Goal: Navigation & Orientation: Find specific page/section

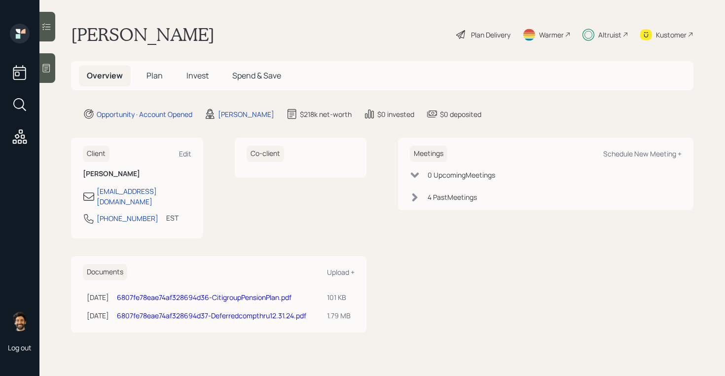
click at [200, 73] on span "Invest" at bounding box center [197, 75] width 22 height 11
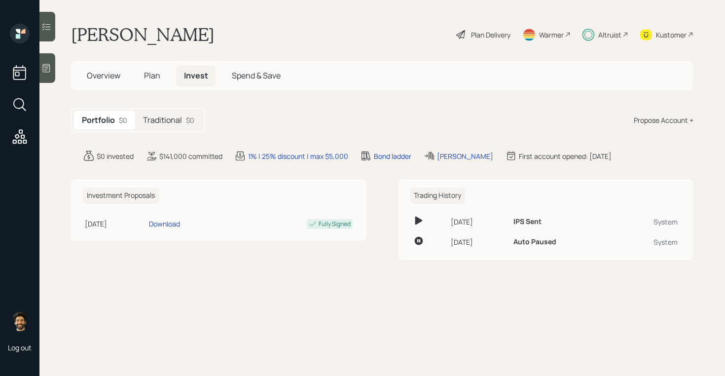
click at [152, 80] on span "Plan" at bounding box center [152, 75] width 16 height 11
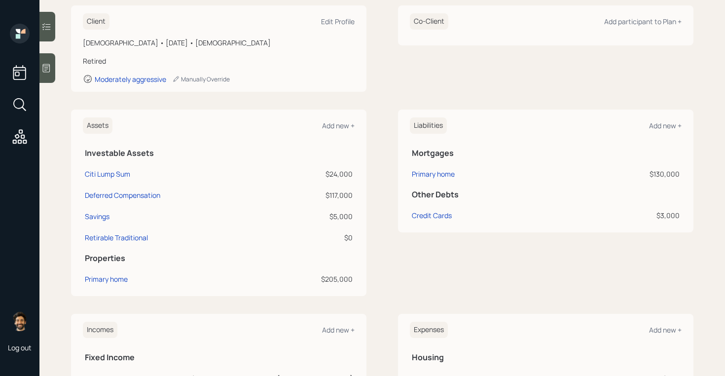
scroll to position [147, 0]
